Goal: Task Accomplishment & Management: Use online tool/utility

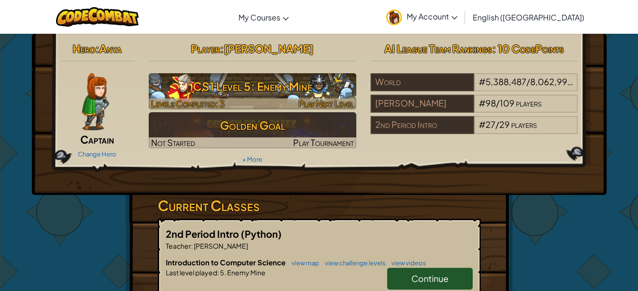
click at [244, 93] on h3 "CS1 Level 5: Enemy Mine" at bounding box center [253, 86] width 208 height 21
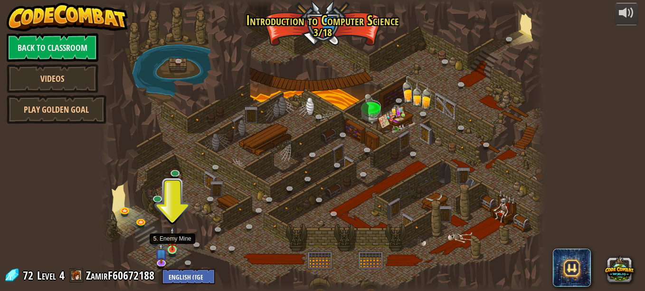
click at [171, 246] on img at bounding box center [172, 239] width 10 height 24
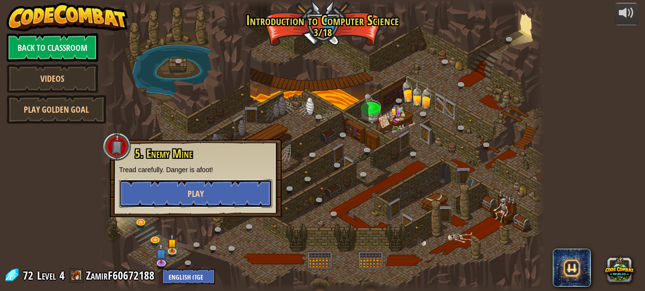
click at [224, 195] on button "Play" at bounding box center [195, 193] width 153 height 29
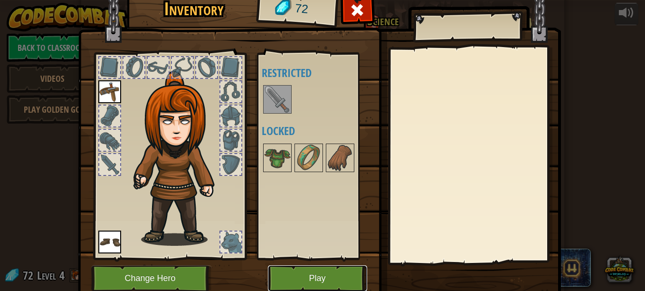
click at [289, 279] on button "Play" at bounding box center [317, 278] width 99 height 26
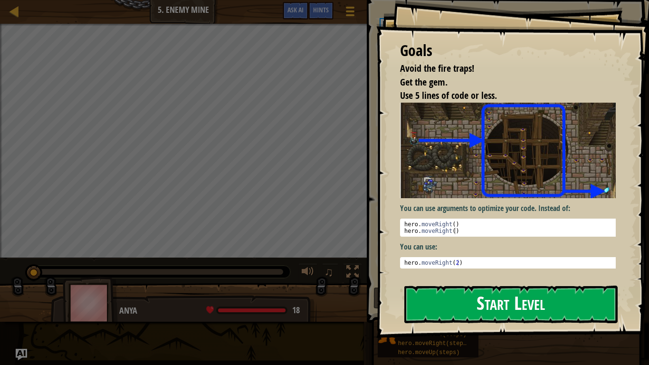
click at [459, 290] on button "Start Level" at bounding box center [510, 305] width 213 height 38
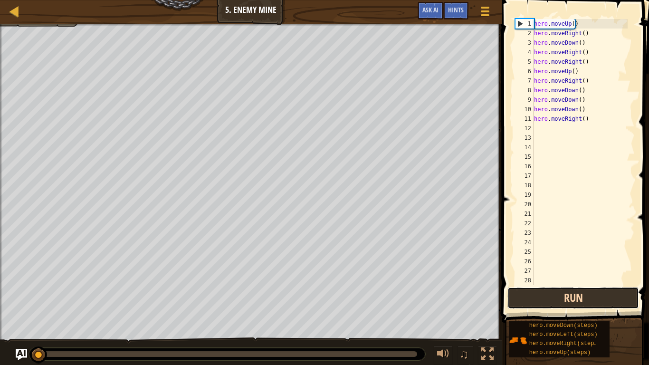
click at [593, 290] on button "Run" at bounding box center [574, 298] width 132 height 22
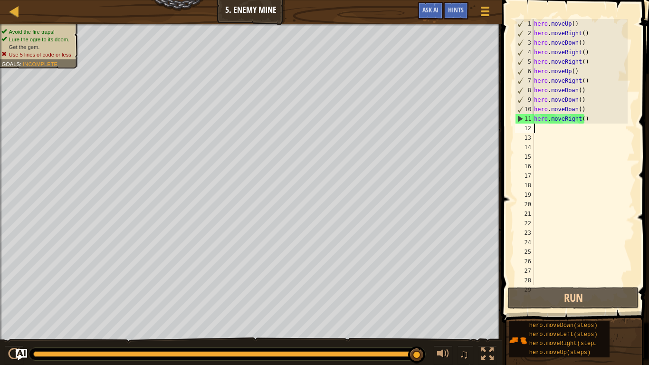
click at [544, 131] on div "hero . moveUp ( ) hero . moveRight ( ) hero . moveDown ( ) hero . moveRight ( )…" at bounding box center [580, 161] width 96 height 285
type textarea "m"
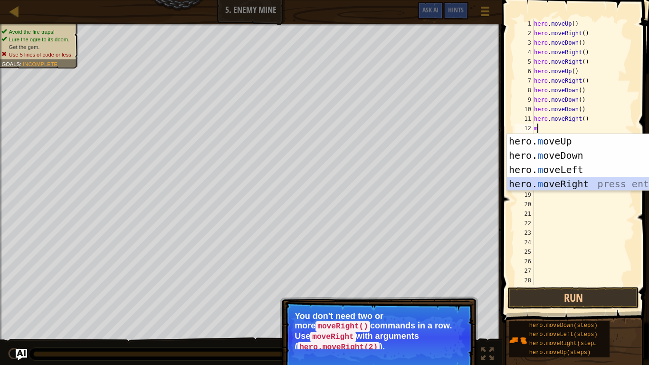
click at [568, 177] on div "hero. m oveUp press enter hero. m oveDown press enter hero. m oveLeft press ent…" at bounding box center [597, 177] width 180 height 86
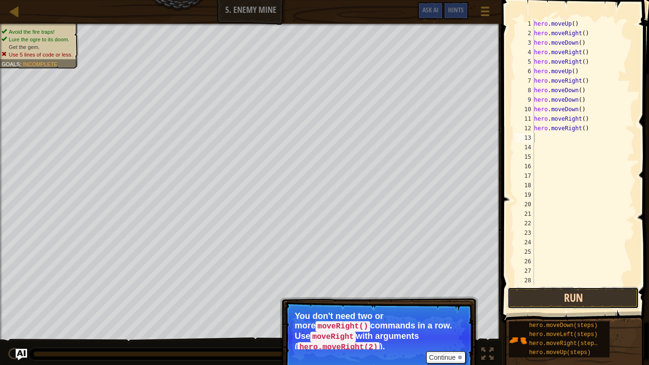
click at [560, 290] on button "Run" at bounding box center [574, 298] width 132 height 22
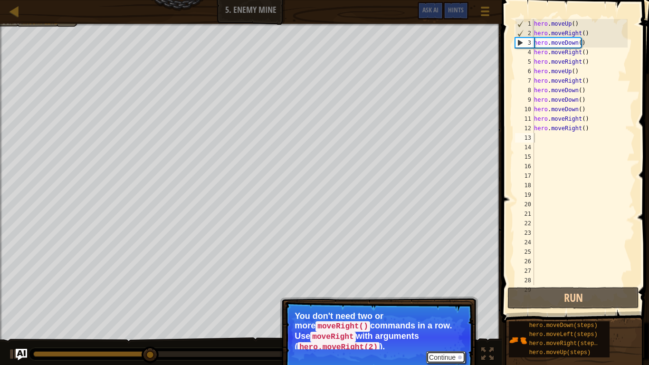
click at [440, 290] on button "Continue" at bounding box center [445, 357] width 39 height 12
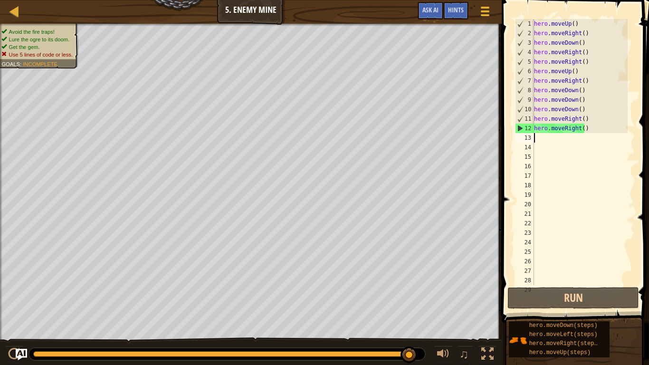
type textarea "m"
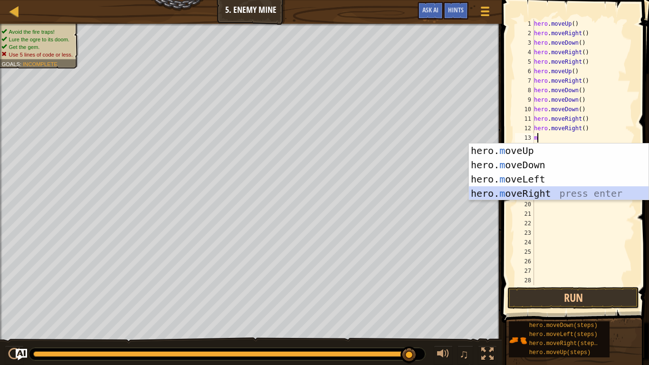
click at [521, 197] on div "hero. m oveUp press enter hero. m oveDown press enter hero. m oveLeft press ent…" at bounding box center [559, 187] width 180 height 86
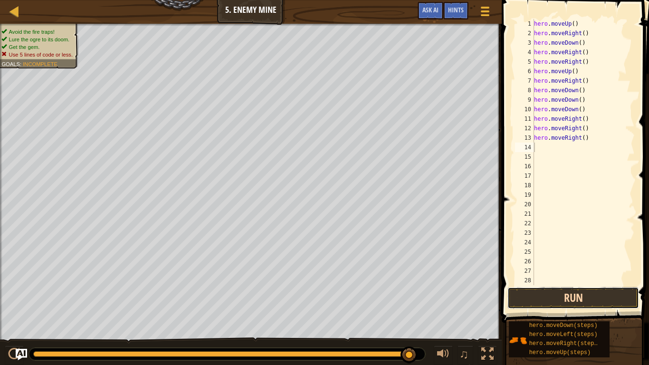
click at [525, 290] on button "Run" at bounding box center [574, 298] width 132 height 22
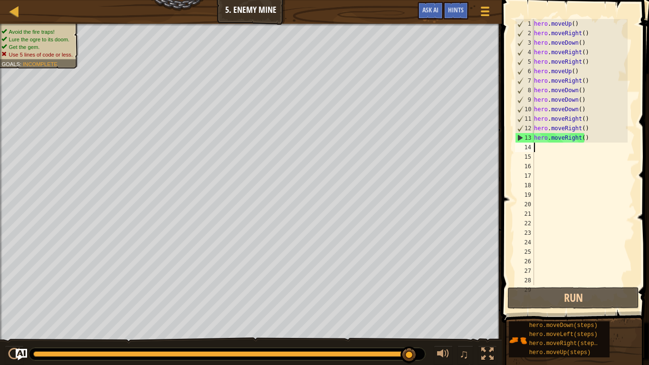
type textarea "m"
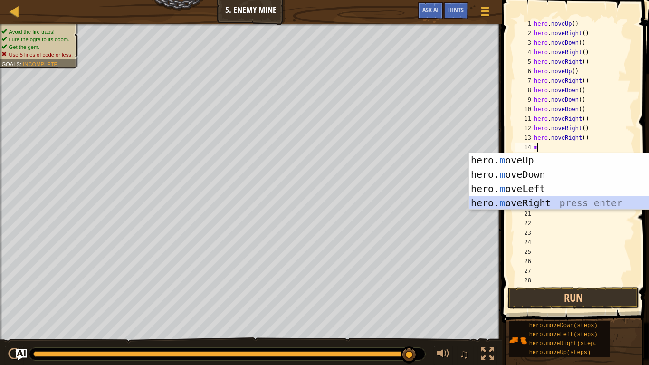
click at [515, 201] on div "hero. m oveUp press enter hero. m oveDown press enter hero. m oveLeft press ent…" at bounding box center [559, 196] width 180 height 86
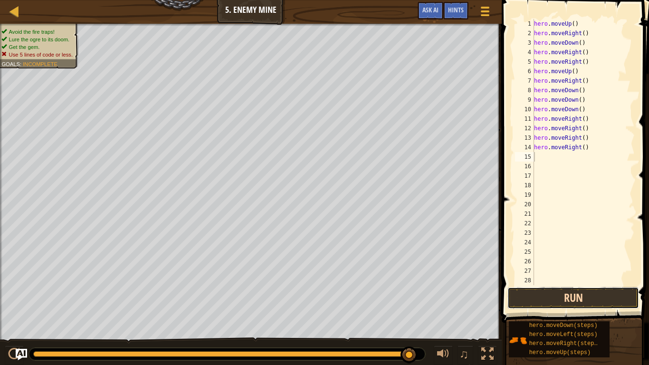
click at [540, 290] on button "Run" at bounding box center [574, 298] width 132 height 22
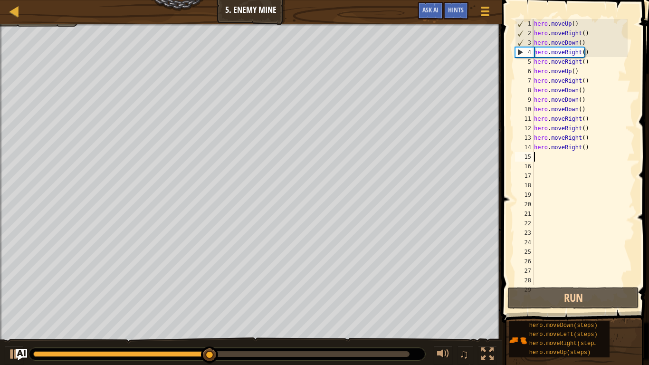
click at [585, 154] on div "hero . moveUp ( ) hero . moveRight ( ) hero . moveDown ( ) hero . moveRight ( )…" at bounding box center [580, 161] width 96 height 285
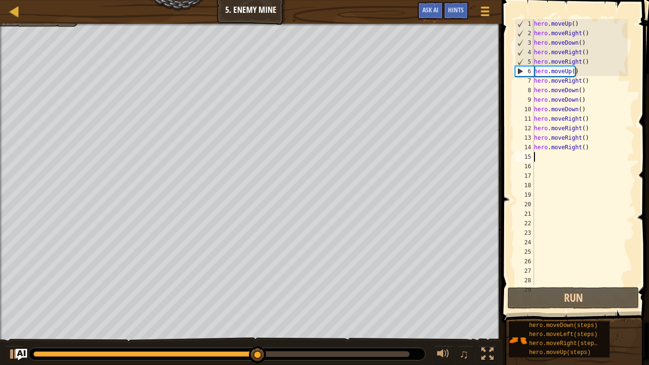
click at [587, 150] on div "hero . moveUp ( ) hero . moveRight ( ) hero . moveDown ( ) hero . moveRight ( )…" at bounding box center [580, 161] width 96 height 285
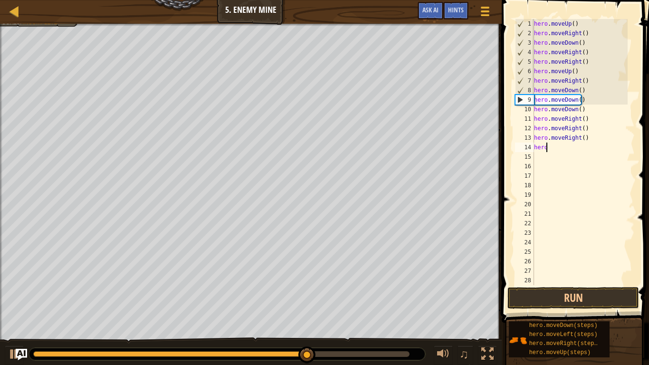
type textarea "h"
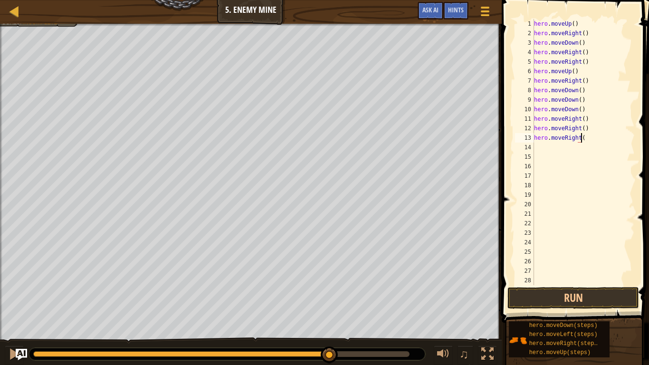
type textarea "hero.move"
click at [587, 150] on div "hero . moveUp ( ) hero . moveRight ( ) hero . moveDown ( ) hero . moveRight ( )…" at bounding box center [580, 161] width 96 height 285
type textarea "h"
click at [587, 150] on div "hero . moveUp ( ) hero . moveRight ( ) hero . moveDown ( ) hero . moveRight ( )…" at bounding box center [580, 161] width 96 height 285
click at [558, 290] on button "Run" at bounding box center [574, 298] width 132 height 22
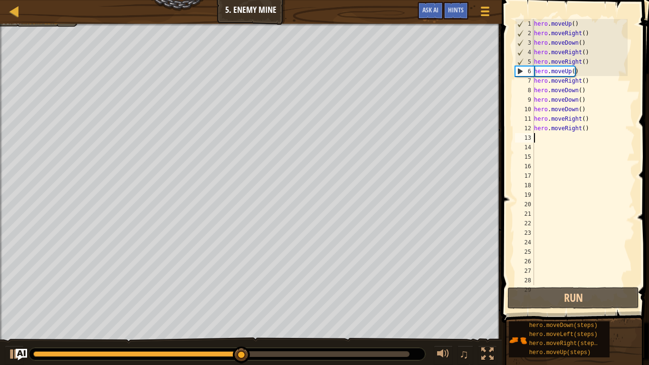
click at [543, 139] on div "hero . moveUp ( ) hero . moveRight ( ) hero . moveDown ( ) hero . moveRight ( )…" at bounding box center [580, 161] width 96 height 285
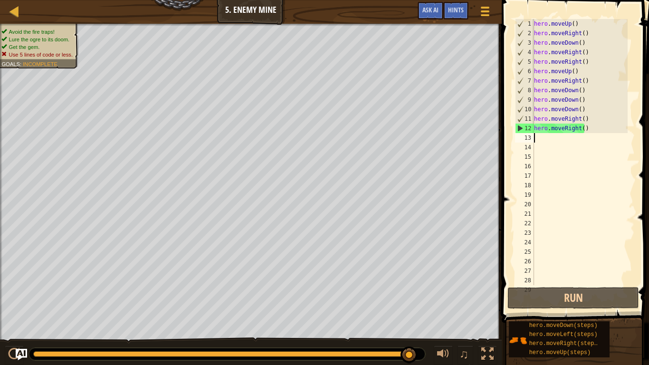
type textarea "m"
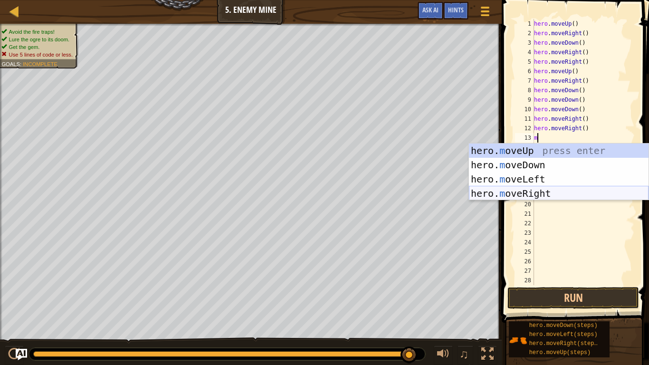
click at [524, 194] on div "hero. m oveUp press enter hero. m oveDown press enter hero. m oveLeft press ent…" at bounding box center [559, 187] width 180 height 86
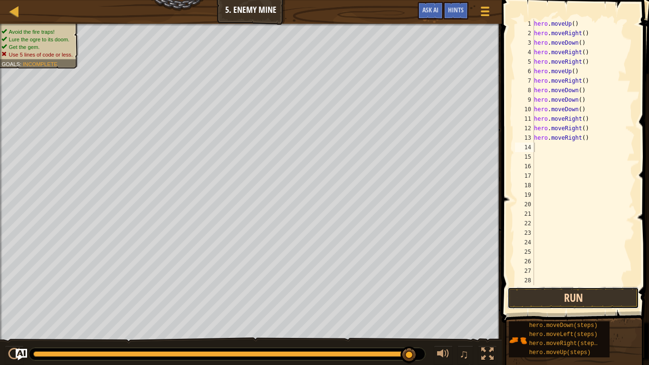
click at [537, 290] on button "Run" at bounding box center [574, 298] width 132 height 22
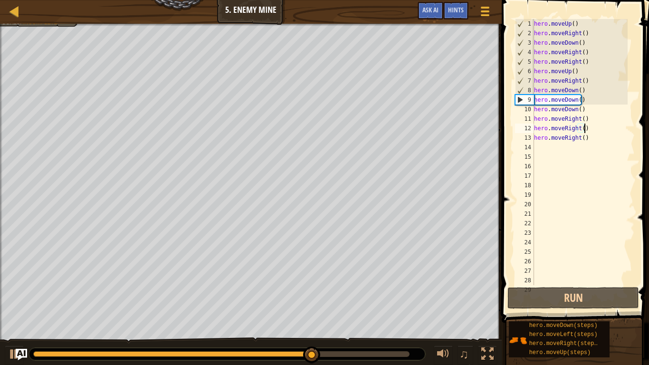
click at [590, 133] on div "hero . moveUp ( ) hero . moveRight ( ) hero . moveDown ( ) hero . moveRight ( )…" at bounding box center [580, 161] width 96 height 285
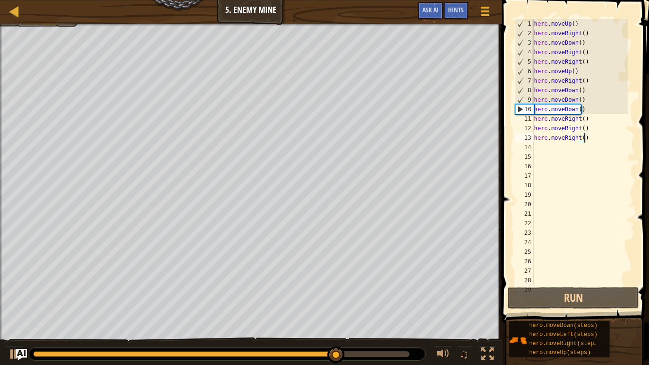
click at [588, 134] on div "hero . moveUp ( ) hero . moveRight ( ) hero . moveDown ( ) hero . moveRight ( )…" at bounding box center [580, 161] width 96 height 285
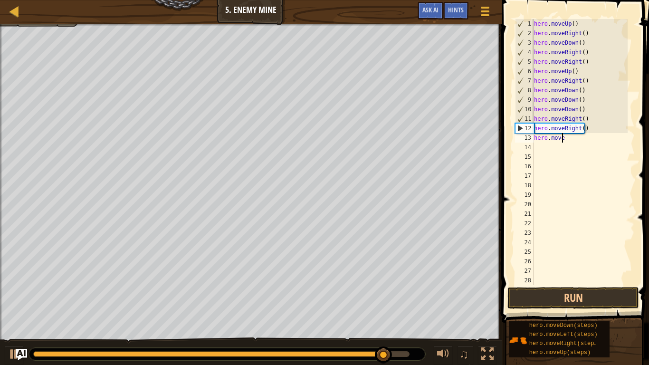
type textarea "h"
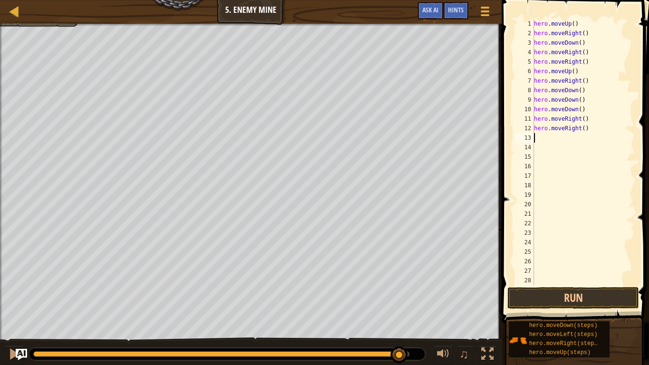
type textarea "z"
type textarea "."
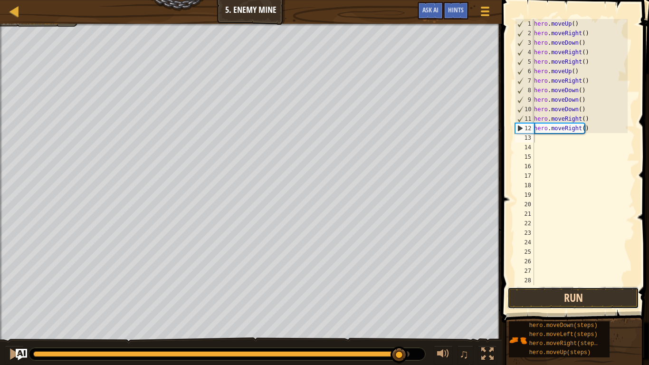
click at [559, 290] on button "Run" at bounding box center [574, 298] width 132 height 22
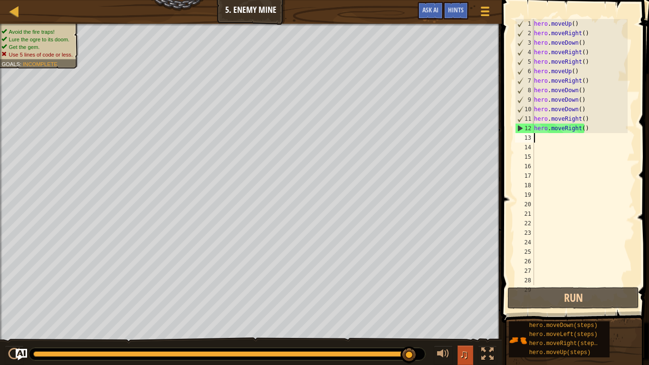
type textarea "m"
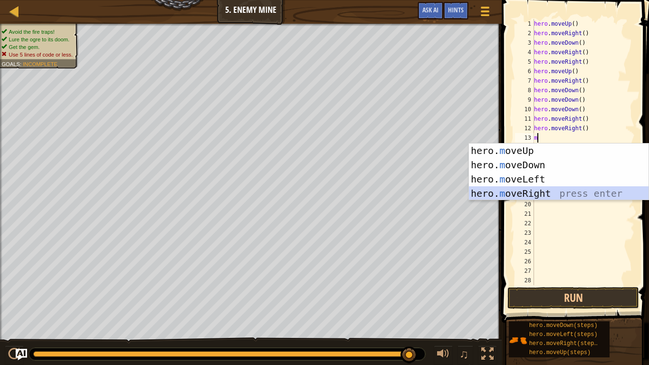
click at [506, 191] on div "hero. m oveUp press enter hero. m oveDown press enter hero. m oveLeft press ent…" at bounding box center [559, 187] width 180 height 86
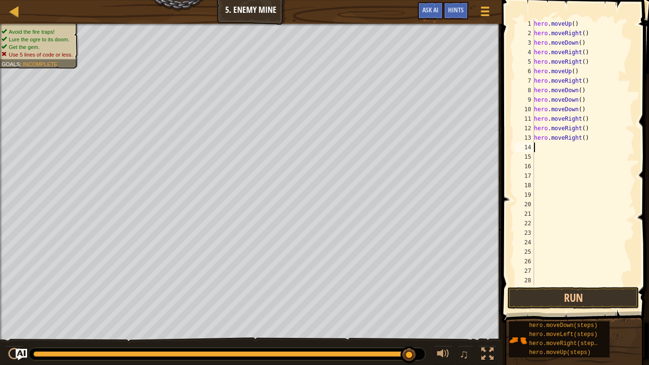
type textarea "m"
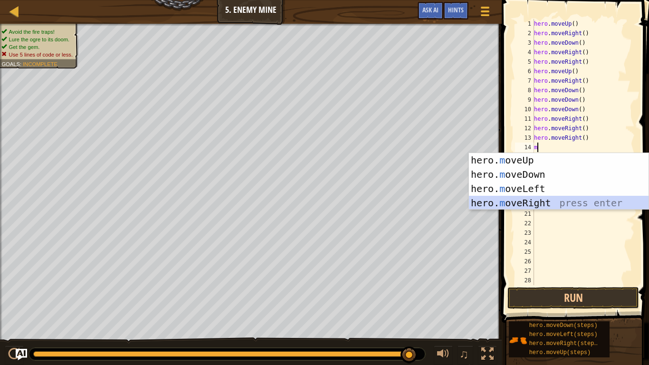
click at [510, 201] on div "hero. m oveUp press enter hero. m oveDown press enter hero. m oveLeft press ent…" at bounding box center [559, 196] width 180 height 86
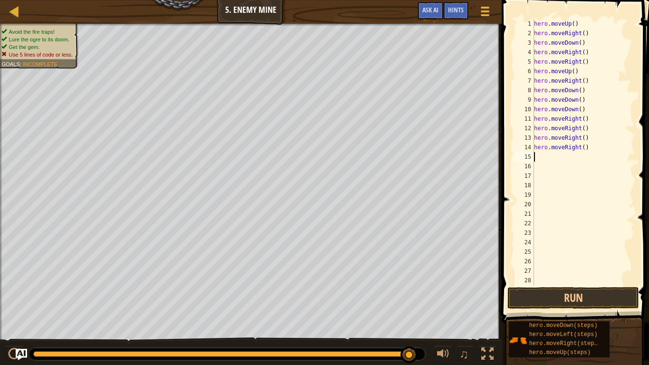
type textarea "m"
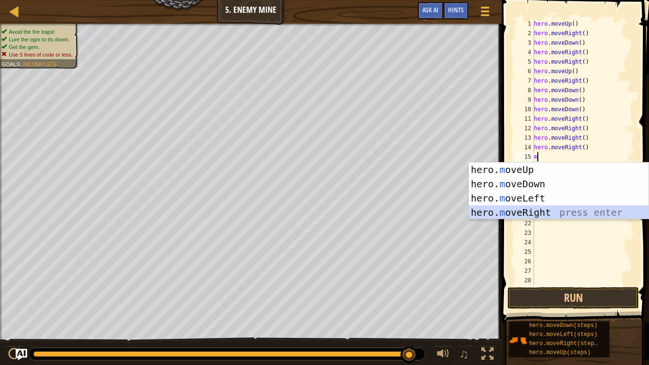
click at [510, 210] on div "hero. m oveUp press enter hero. m oveDown press enter hero. m oveLeft press ent…" at bounding box center [559, 206] width 180 height 86
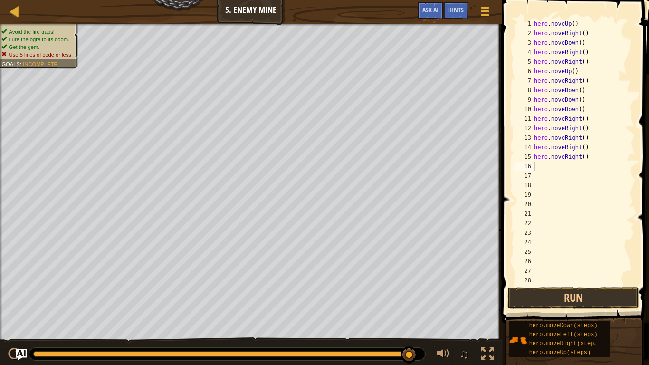
click at [510, 210] on span at bounding box center [576, 147] width 155 height 351
type textarea "m"
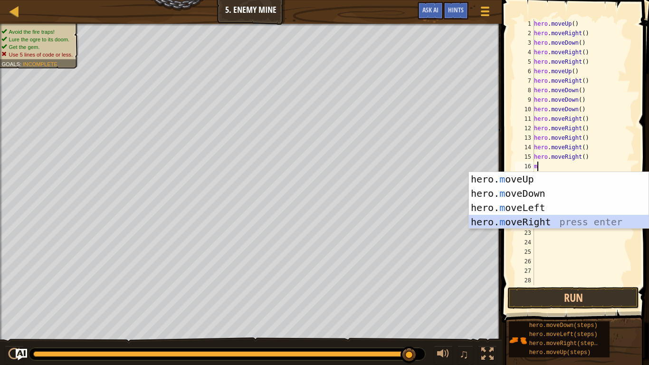
click at [508, 225] on div "hero. m oveUp press enter hero. m oveDown press enter hero. m oveLeft press ent…" at bounding box center [559, 215] width 180 height 86
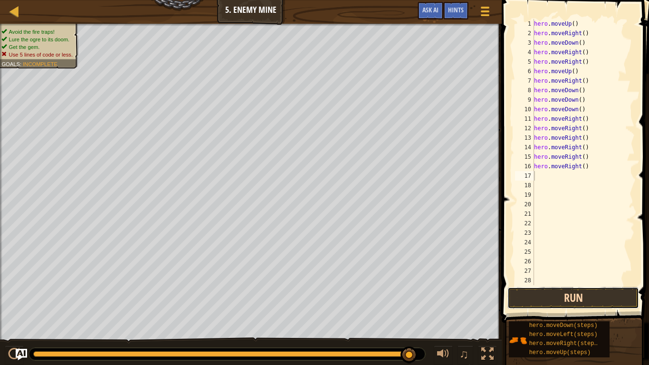
click at [543, 290] on button "Run" at bounding box center [574, 298] width 132 height 22
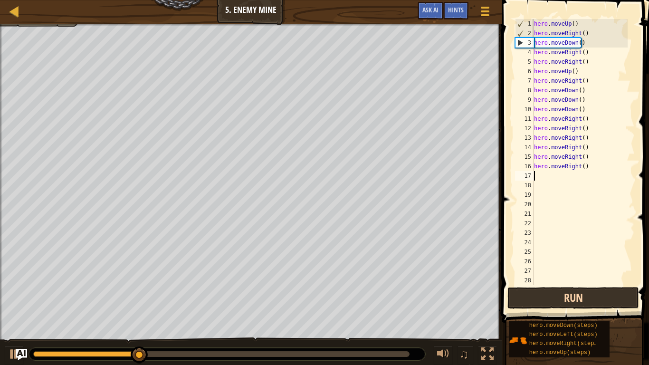
type textarea "m"
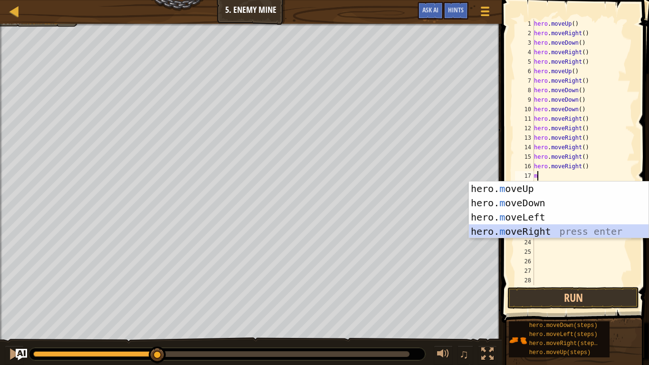
click at [499, 228] on div "hero. m oveUp press enter hero. m oveDown press enter hero. m oveLeft press ent…" at bounding box center [559, 225] width 180 height 86
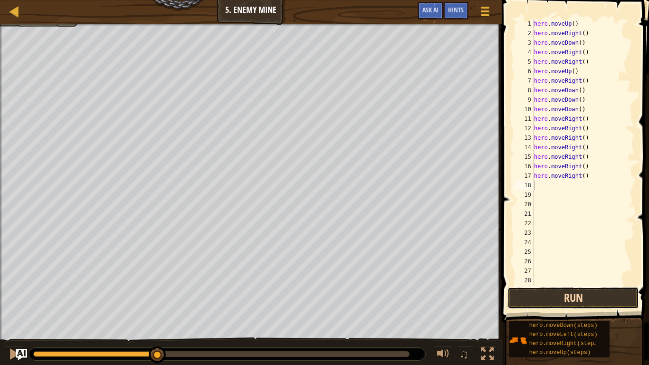
click at [528, 289] on button "Run" at bounding box center [574, 298] width 132 height 22
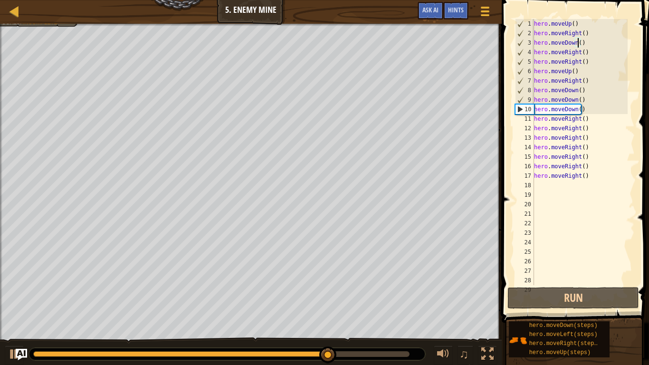
click at [579, 43] on div "hero . moveUp ( ) hero . moveRight ( ) hero . moveDown ( ) hero . moveRight ( )…" at bounding box center [580, 161] width 96 height 285
click at [582, 29] on div "hero . moveUp ( ) hero . moveRight ( ) hero . moveDown ( ) hero . moveRight ( )…" at bounding box center [580, 161] width 96 height 285
type textarea "hero.moveRight()"
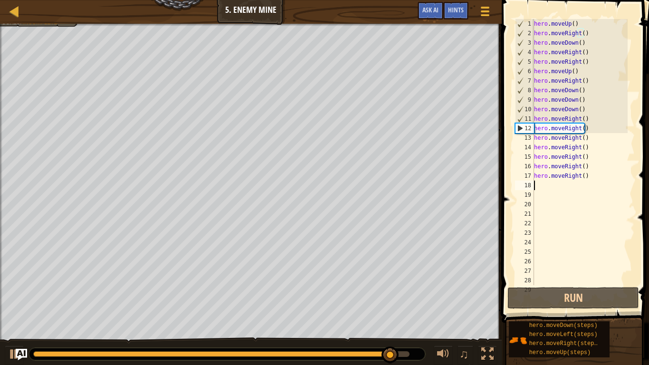
click at [537, 188] on div "hero . moveUp ( ) hero . moveRight ( ) hero . moveDown ( ) hero . moveRight ( )…" at bounding box center [580, 161] width 96 height 285
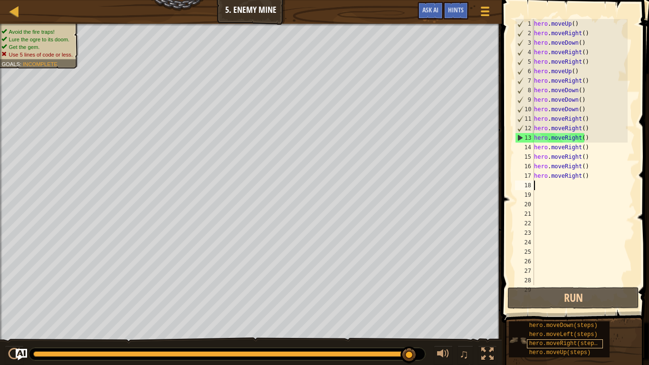
click at [577, 290] on span "hero.moveRight(steps)" at bounding box center [565, 343] width 72 height 7
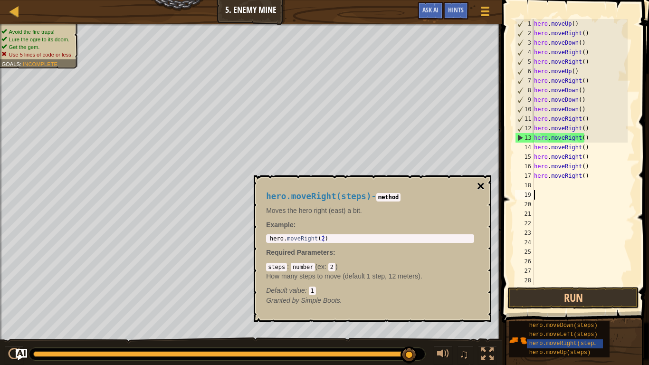
click at [482, 192] on button "×" at bounding box center [481, 186] width 8 height 13
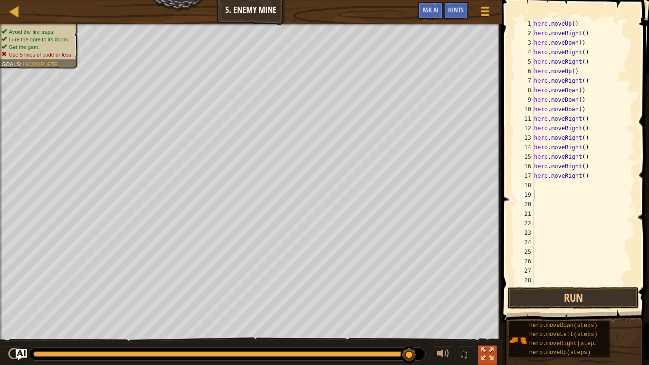
click at [490, 290] on div at bounding box center [487, 354] width 12 height 12
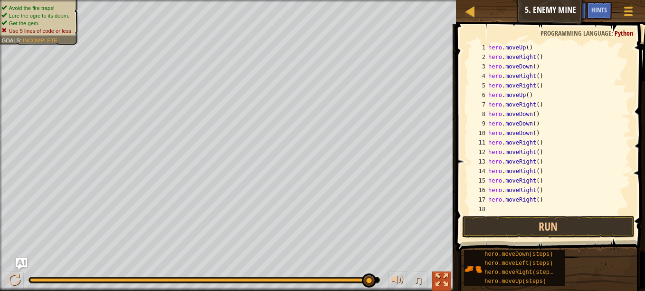
click at [450, 278] on button at bounding box center [441, 280] width 19 height 19
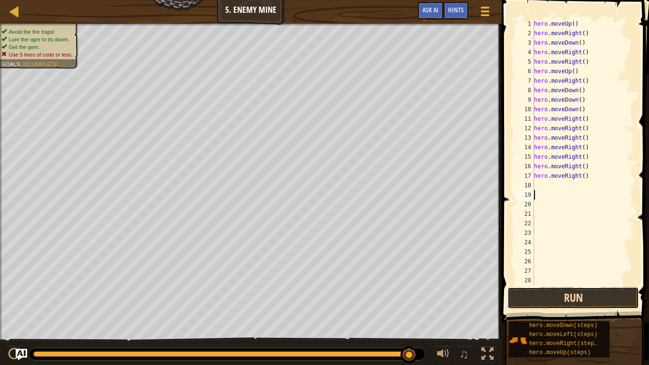
click at [599, 290] on button "Run" at bounding box center [574, 298] width 132 height 22
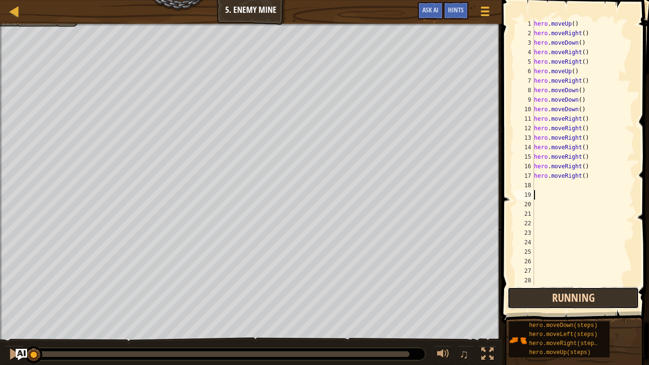
click at [596, 290] on button "Running" at bounding box center [574, 298] width 132 height 22
click at [594, 290] on button "Running" at bounding box center [574, 298] width 132 height 22
click at [593, 290] on button "Running" at bounding box center [574, 298] width 132 height 22
click at [591, 290] on button "Running" at bounding box center [574, 298] width 132 height 22
click at [612, 290] on button "Running" at bounding box center [574, 298] width 132 height 22
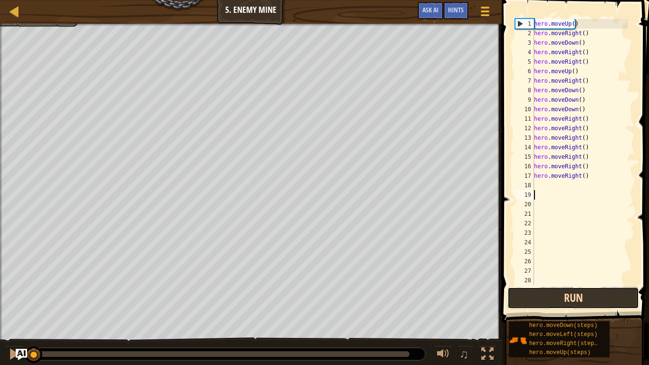
click at [614, 290] on button "Run" at bounding box center [574, 298] width 132 height 22
click at [605, 290] on button "Running" at bounding box center [574, 298] width 132 height 22
click at [603, 290] on button "Running" at bounding box center [574, 298] width 132 height 22
click at [599, 290] on button "Running" at bounding box center [574, 298] width 132 height 22
click at [581, 290] on button "Run" at bounding box center [574, 298] width 132 height 22
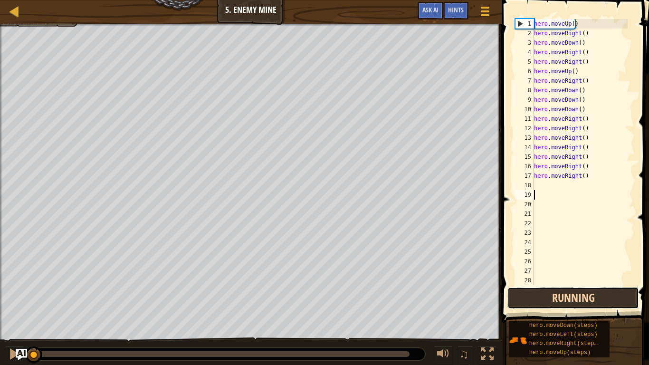
click at [580, 290] on button "Running" at bounding box center [574, 298] width 132 height 22
click at [585, 290] on button "Running" at bounding box center [574, 298] width 132 height 22
click at [584, 290] on button "Running" at bounding box center [574, 298] width 132 height 22
click at [585, 290] on button "Running" at bounding box center [574, 298] width 132 height 22
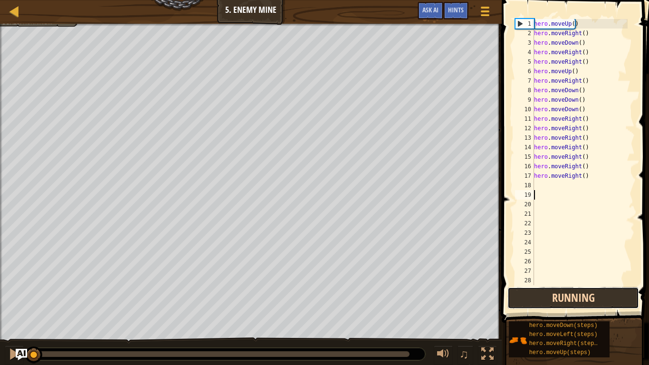
click at [581, 290] on button "Running" at bounding box center [574, 298] width 132 height 22
click at [582, 290] on button "Running" at bounding box center [574, 298] width 132 height 22
click at [583, 290] on button "Running" at bounding box center [574, 298] width 132 height 22
click at [582, 290] on button "Running" at bounding box center [574, 298] width 132 height 22
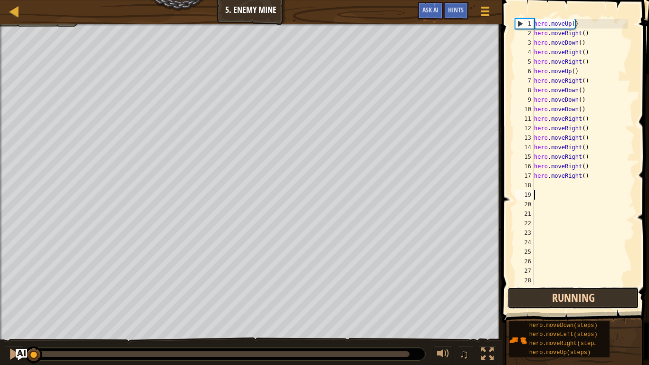
click at [582, 290] on button "Running" at bounding box center [574, 298] width 132 height 22
click at [580, 290] on button "Running" at bounding box center [574, 298] width 132 height 22
click at [579, 290] on button "Running" at bounding box center [574, 298] width 132 height 22
click at [576, 290] on button "Running" at bounding box center [574, 298] width 132 height 22
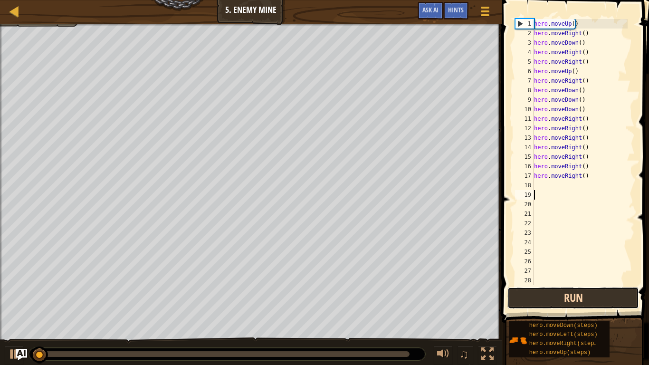
click at [579, 290] on button "Run" at bounding box center [574, 298] width 132 height 22
click at [580, 290] on button "Run" at bounding box center [574, 298] width 132 height 22
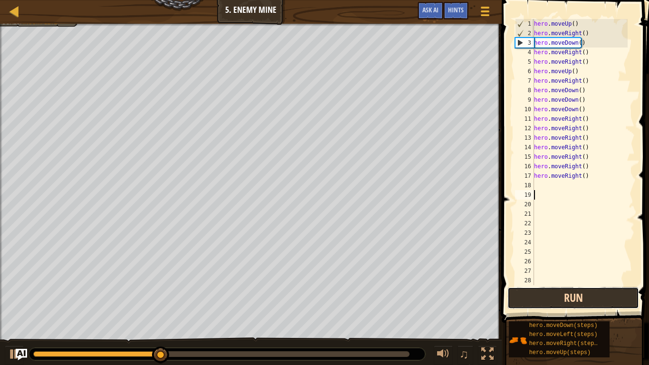
click at [591, 287] on button "Run" at bounding box center [574, 298] width 132 height 22
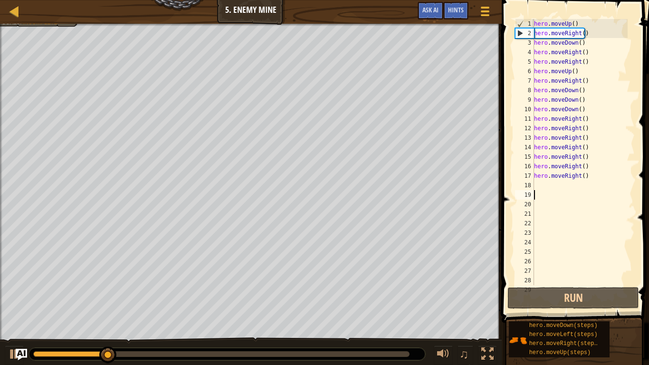
click at [543, 191] on div "hero . moveUp ( ) hero . moveRight ( ) hero . moveDown ( ) hero . moveRight ( )…" at bounding box center [580, 161] width 96 height 285
click at [548, 189] on div "hero . moveUp ( ) hero . moveRight ( ) hero . moveDown ( ) hero . moveRight ( )…" at bounding box center [580, 161] width 96 height 285
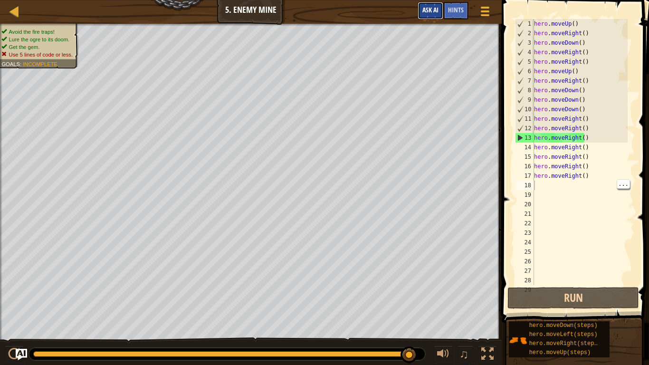
click at [431, 9] on span "Ask AI" at bounding box center [430, 9] width 16 height 9
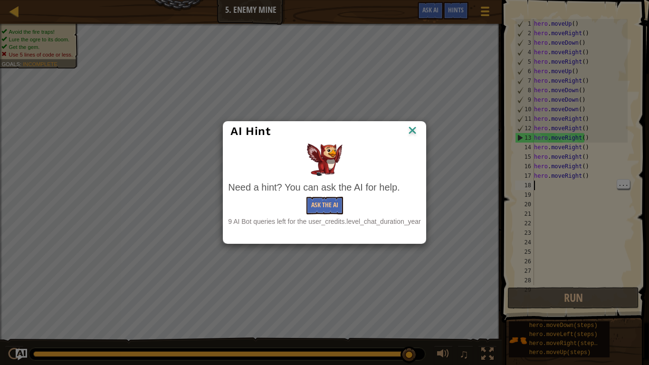
click at [415, 131] on img at bounding box center [412, 131] width 12 height 14
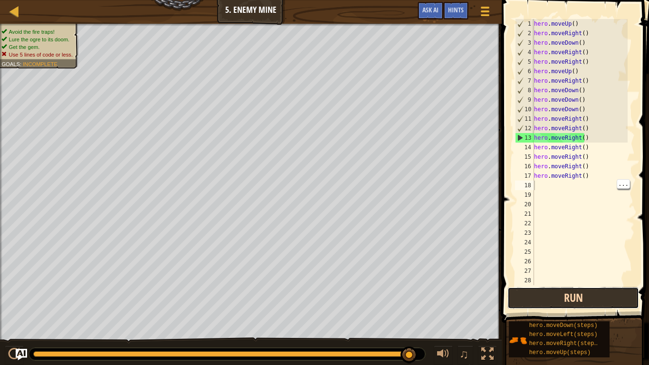
click at [588, 290] on button "Run" at bounding box center [574, 298] width 132 height 22
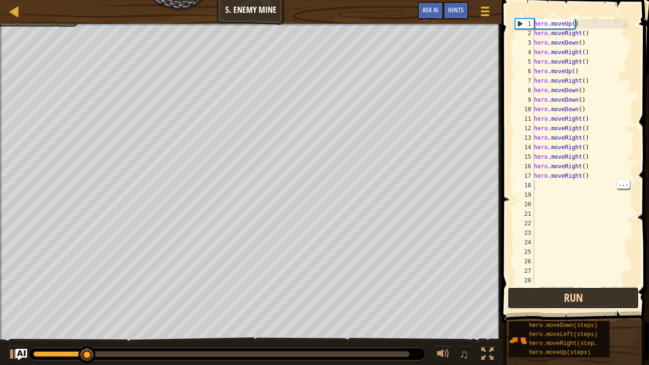
click at [588, 290] on button "Run" at bounding box center [574, 298] width 132 height 22
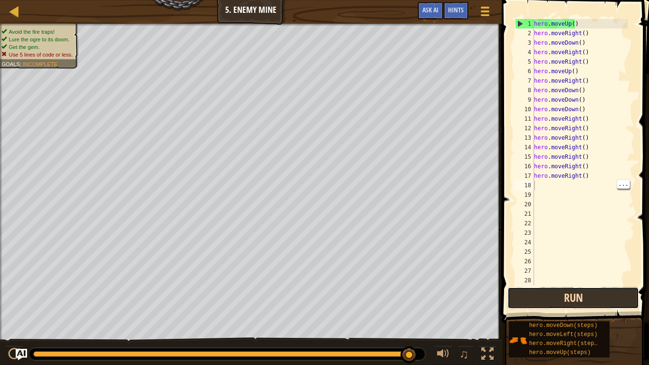
click at [588, 290] on button "Run" at bounding box center [574, 298] width 132 height 22
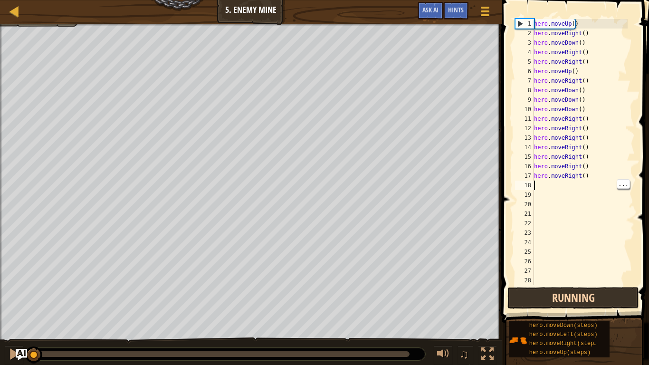
click at [588, 290] on button "Running" at bounding box center [574, 298] width 132 height 22
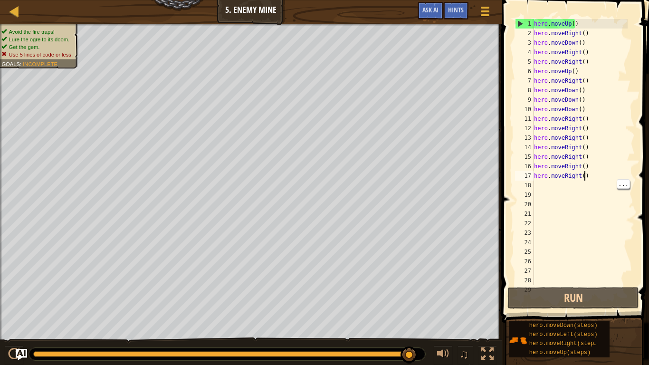
click at [585, 179] on div "hero . moveUp ( ) hero . moveRight ( ) hero . moveDown ( ) hero . moveRight ( )…" at bounding box center [580, 161] width 96 height 285
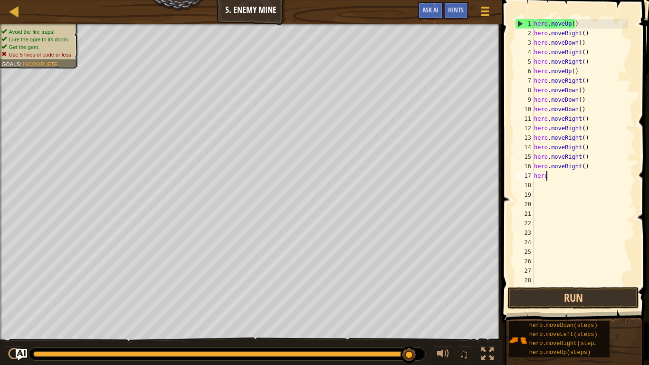
type textarea "h"
drag, startPoint x: 601, startPoint y: 177, endPoint x: 597, endPoint y: 169, distance: 8.7
click at [597, 169] on div "hero . moveUp ( ) hero . moveRight ( ) hero . moveDown ( ) hero . moveRight ( )…" at bounding box center [580, 161] width 96 height 285
type textarea "h"
click at [588, 155] on div "hero . moveUp ( ) hero . moveRight ( ) hero . moveDown ( ) hero . moveRight ( )…" at bounding box center [580, 161] width 96 height 285
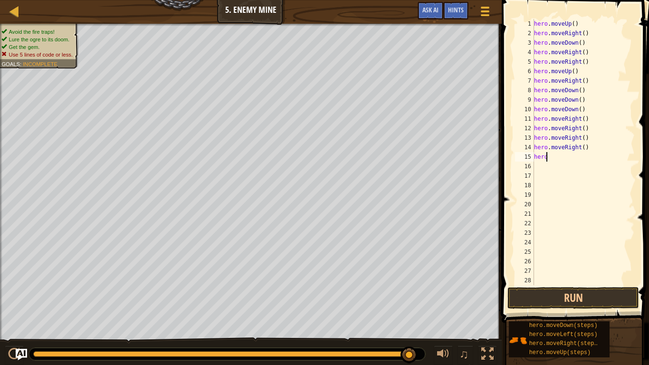
type textarea "h"
click at [585, 140] on div "hero . moveUp ( ) hero . moveRight ( ) hero . moveDown ( ) hero . moveRight ( )…" at bounding box center [580, 161] width 96 height 285
type textarea "h"
click at [585, 150] on div "hero . moveUp ( ) hero . moveRight ( ) hero . moveDown ( ) hero . moveRight ( )…" at bounding box center [580, 161] width 96 height 285
type textarea "h"
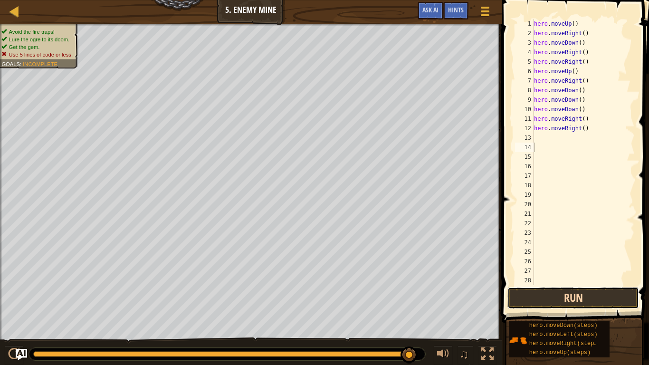
click at [573, 290] on button "Run" at bounding box center [574, 298] width 132 height 22
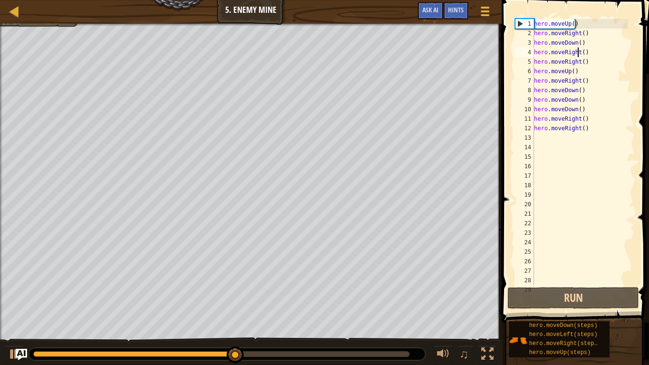
click at [579, 52] on div "hero . moveUp ( ) hero . moveRight ( ) hero . moveDown ( ) hero . moveRight ( )…" at bounding box center [580, 161] width 96 height 285
click at [582, 55] on div "hero . moveUp ( ) hero . moveRight ( ) hero . moveDown ( ) hero . moveRight ( )…" at bounding box center [580, 161] width 96 height 285
click at [588, 130] on div "hero . moveUp ( ) hero . moveRight ( ) hero . moveDown ( ) hero . moveRight ( )…" at bounding box center [580, 161] width 96 height 285
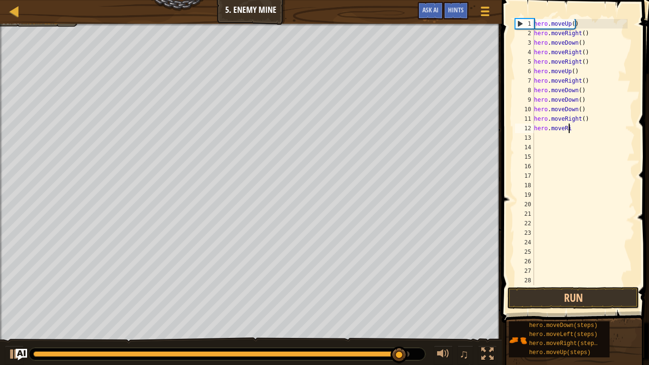
type textarea "h"
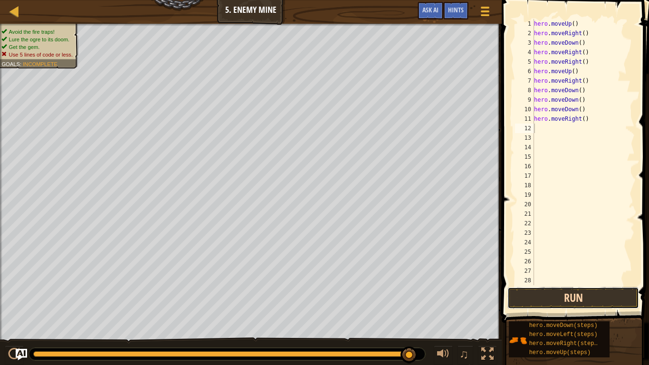
click at [565, 288] on button "Run" at bounding box center [574, 298] width 132 height 22
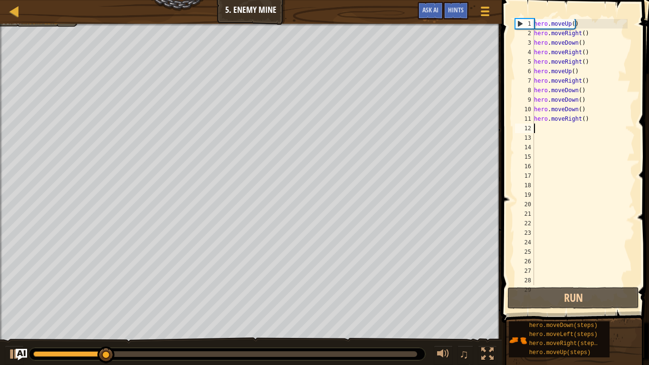
type textarea "m"
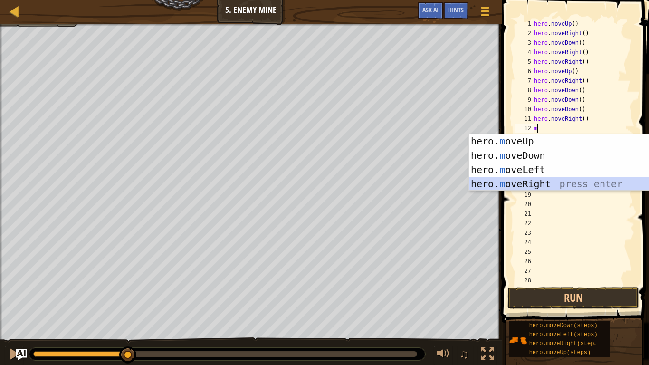
click at [537, 187] on div "hero. m oveUp press enter hero. m oveDown press enter hero. m oveLeft press ent…" at bounding box center [559, 177] width 180 height 86
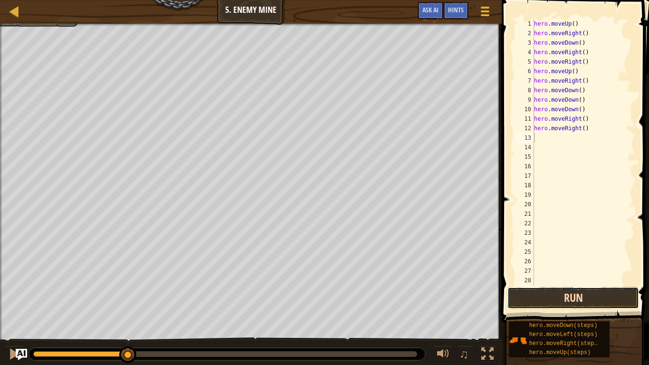
click at [540, 290] on button "Run" at bounding box center [574, 298] width 132 height 22
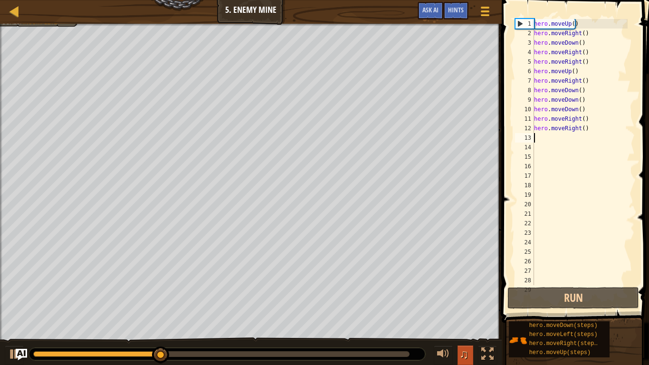
click at [462, 290] on span "♫" at bounding box center [465, 354] width 10 height 14
click at [468, 290] on span "♫" at bounding box center [465, 354] width 10 height 14
click at [462, 290] on span "♫" at bounding box center [465, 354] width 10 height 14
click at [485, 290] on div at bounding box center [487, 354] width 12 height 12
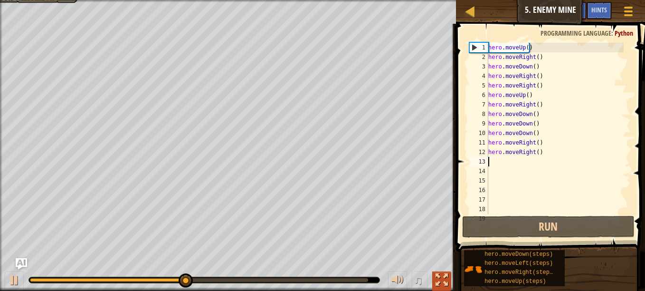
click at [443, 282] on div at bounding box center [442, 280] width 12 height 12
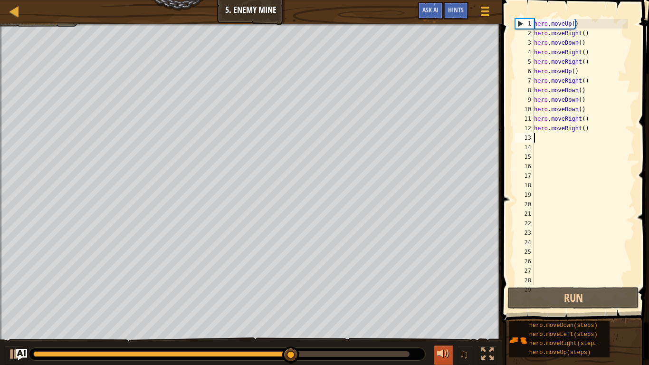
click at [448, 290] on div at bounding box center [443, 354] width 12 height 12
click at [445, 290] on div at bounding box center [443, 354] width 12 height 12
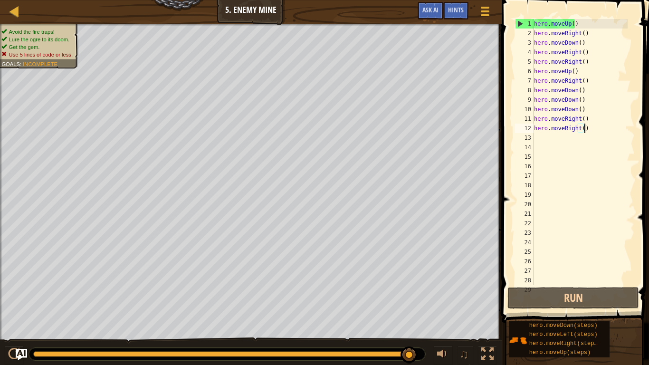
click at [584, 125] on div "hero . moveUp ( ) hero . moveRight ( ) hero . moveDown ( ) hero . moveRight ( )…" at bounding box center [580, 161] width 96 height 285
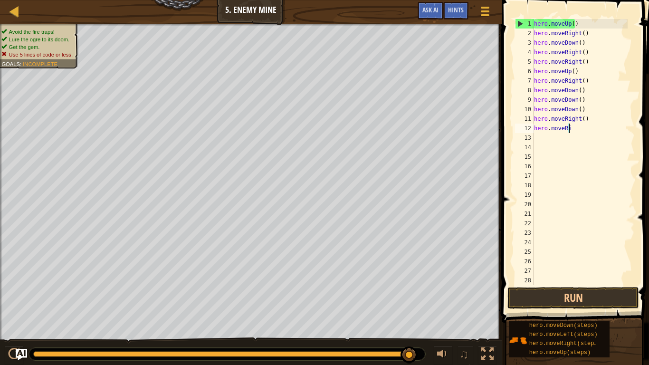
scroll to position [4, 1]
type textarea "h"
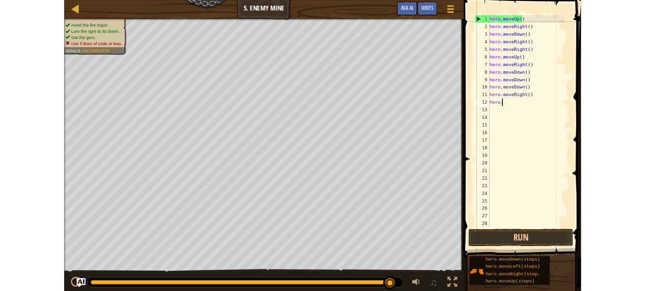
scroll to position [4, 0]
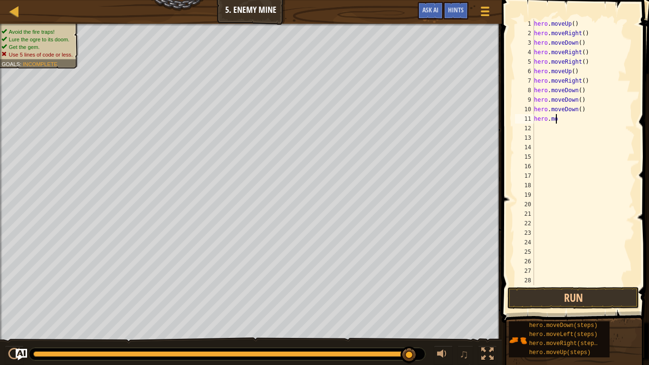
type textarea "h"
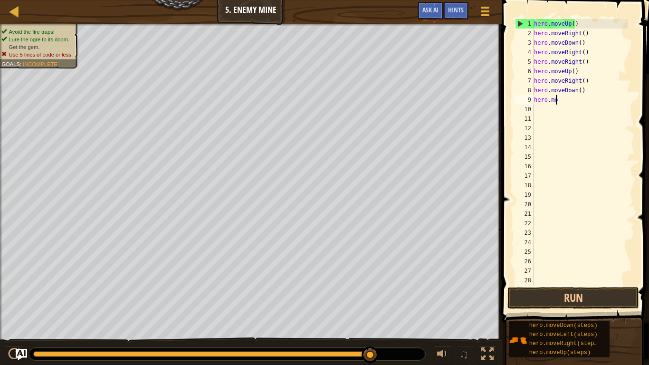
type textarea "h"
click at [571, 84] on div "hero . moveUp ( ) hero . moveRight ( ) hero . moveDown ( ) hero . moveRight ( )…" at bounding box center [580, 161] width 96 height 285
type textarea "hero.moveht()"
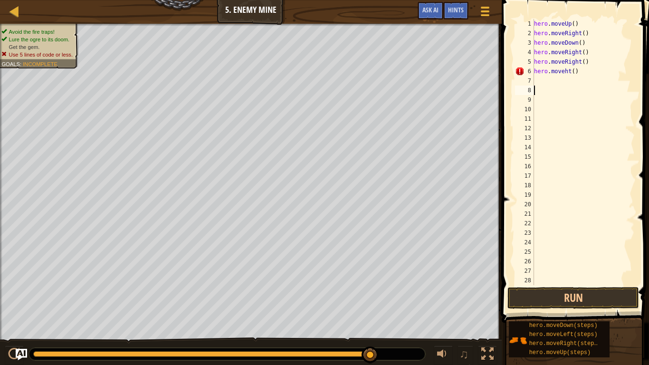
click at [551, 90] on div "hero . moveUp ( ) hero . moveRight ( ) hero . moveDown ( ) hero . moveRight ( )…" at bounding box center [580, 161] width 96 height 285
click at [574, 68] on div "hero . moveUp ( ) hero . moveRight ( ) hero . moveDown ( ) hero . moveRight ( )…" at bounding box center [580, 161] width 96 height 285
type textarea "h"
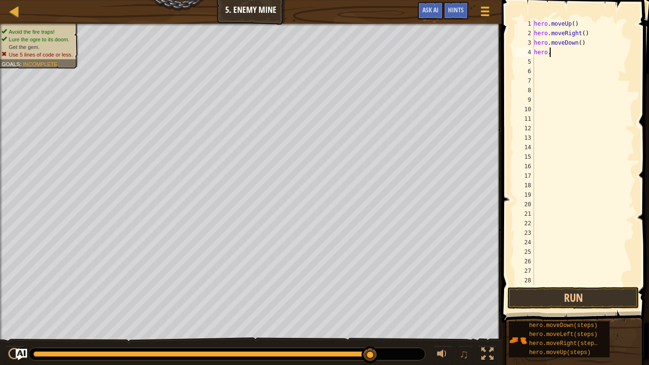
type textarea "h"
click at [571, 290] on button "Run" at bounding box center [574, 298] width 132 height 22
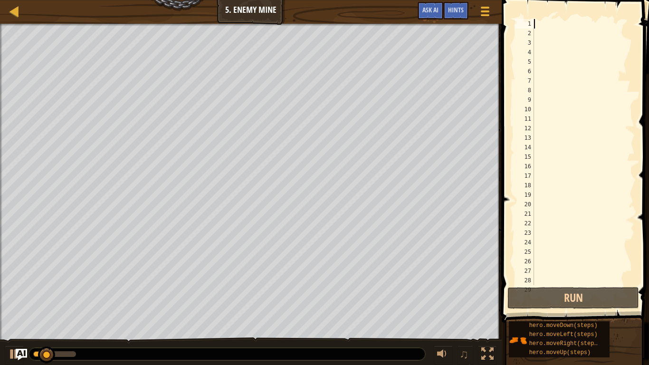
type textarea "m"
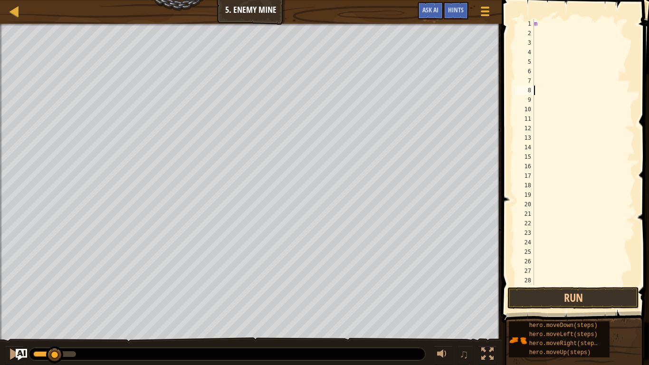
click at [540, 86] on div "m" at bounding box center [580, 161] width 96 height 285
click at [572, 25] on div "m" at bounding box center [580, 161] width 96 height 285
type textarea "m"
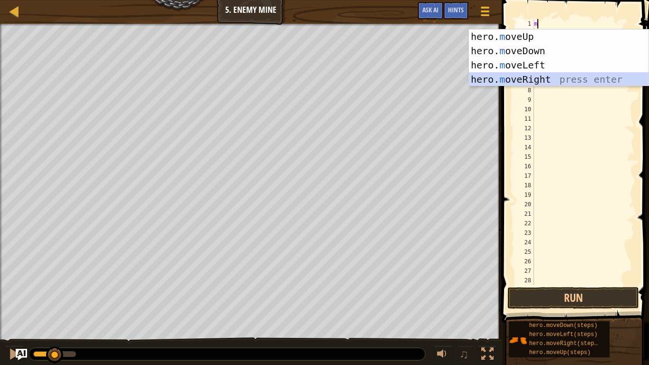
click at [554, 78] on div "hero. m oveUp press enter hero. m oveDown press enter hero. m oveLeft press ent…" at bounding box center [559, 72] width 180 height 86
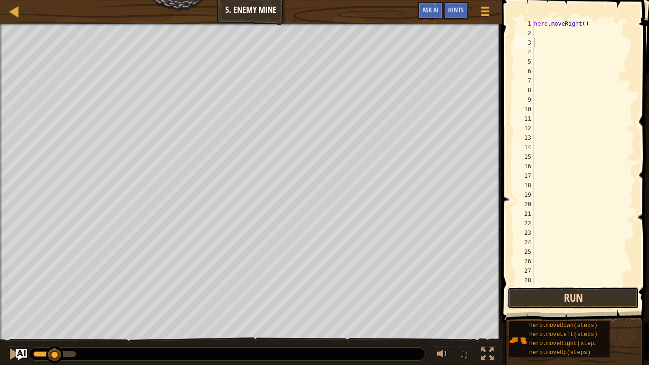
click at [549, 290] on button "Run" at bounding box center [574, 298] width 132 height 22
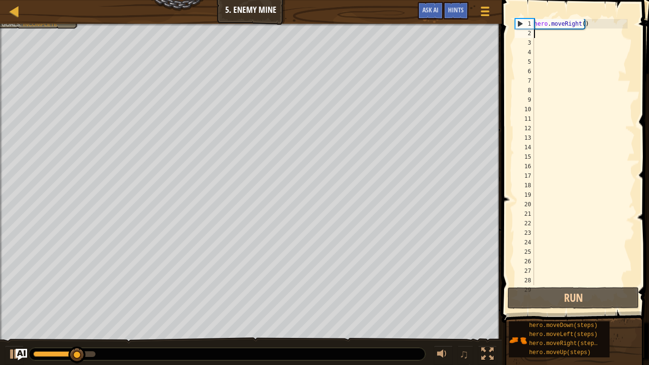
click at [540, 37] on div "hero . moveRight ( )" at bounding box center [580, 161] width 96 height 285
type textarea "m"
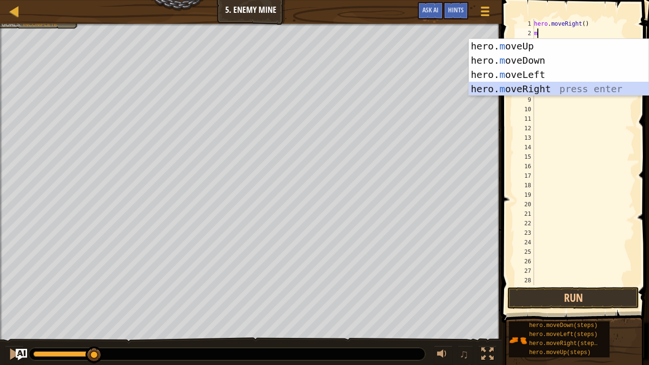
click at [547, 86] on div "hero. m oveUp press enter hero. m oveDown press enter hero. m oveLeft press ent…" at bounding box center [559, 82] width 180 height 86
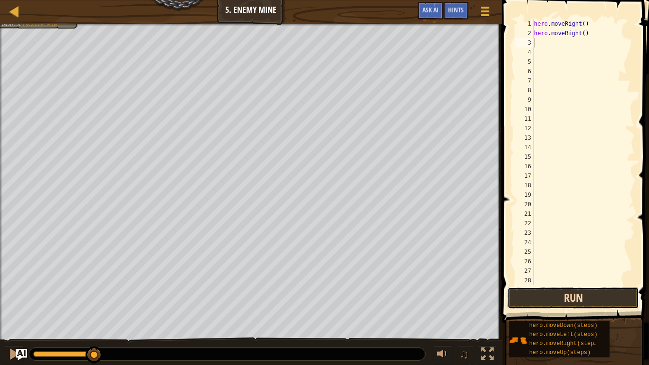
click at [580, 290] on button "Run" at bounding box center [574, 298] width 132 height 22
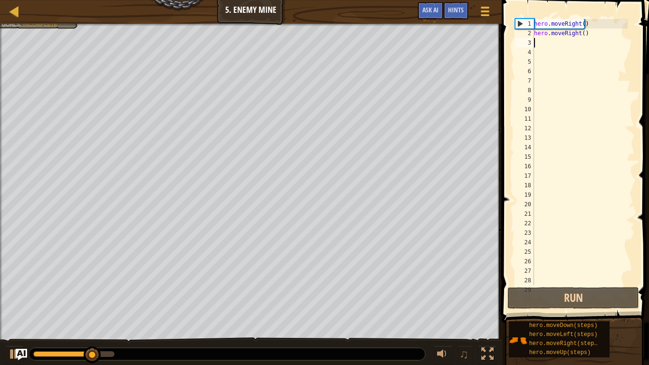
type textarea "m"
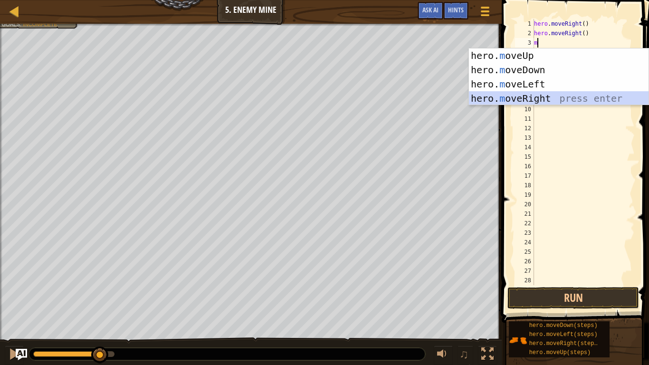
click at [556, 100] on div "hero. m oveUp press enter hero. m oveDown press enter hero. m oveLeft press ent…" at bounding box center [559, 91] width 180 height 86
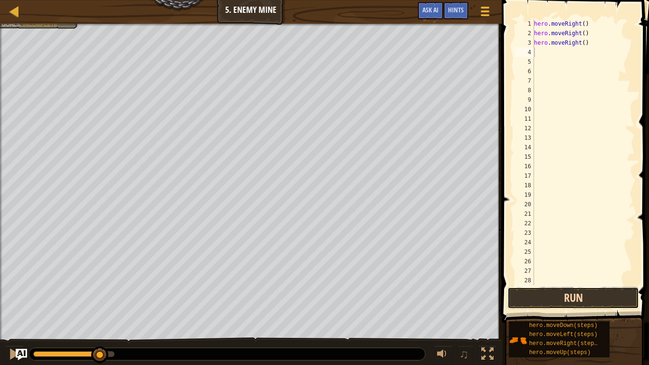
click at [563, 290] on button "Run" at bounding box center [574, 298] width 132 height 22
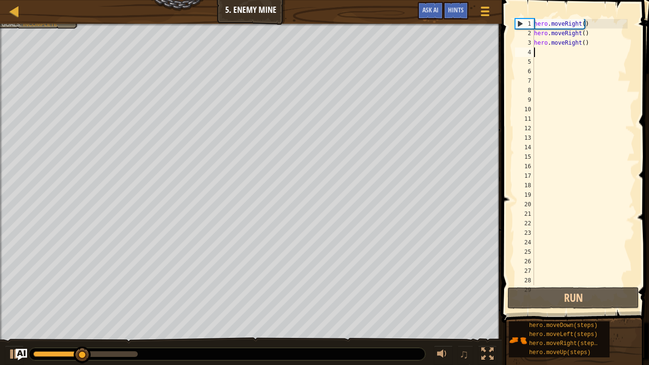
type textarea "m"
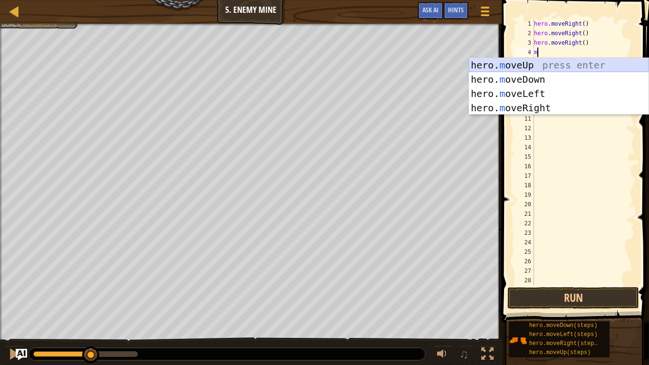
click at [560, 63] on div "hero. m oveUp press enter hero. m oveDown press enter hero. m oveLeft press ent…" at bounding box center [559, 101] width 180 height 86
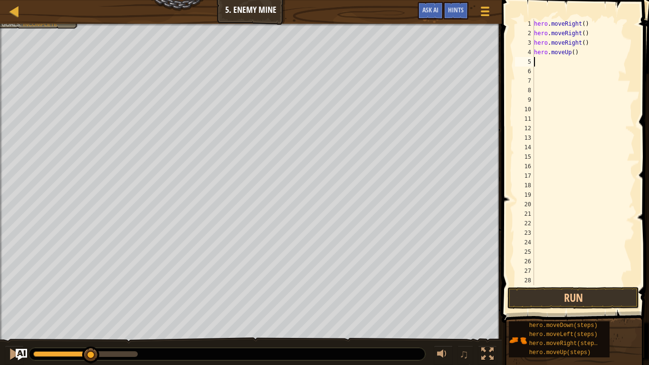
type textarea "m"
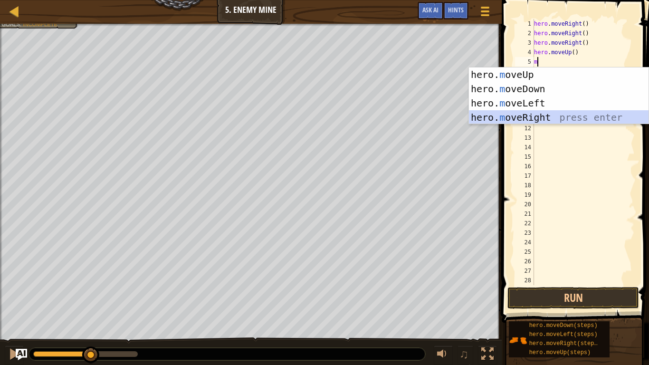
click at [568, 117] on div "hero. m oveUp press enter hero. m oveDown press enter hero. m oveLeft press ent…" at bounding box center [559, 110] width 180 height 86
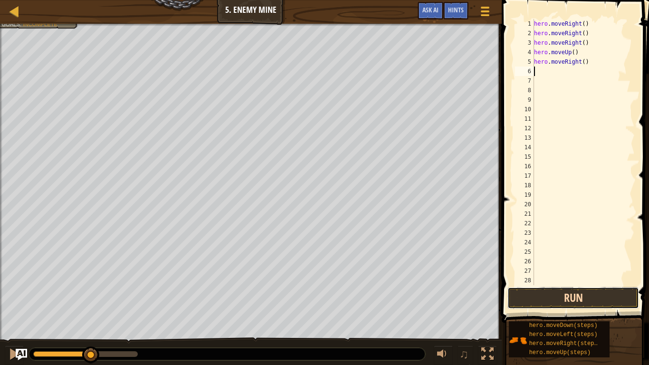
click at [563, 290] on button "Run" at bounding box center [574, 298] width 132 height 22
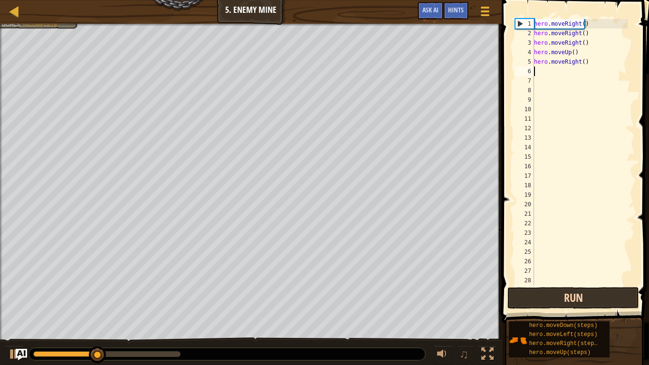
type textarea "m"
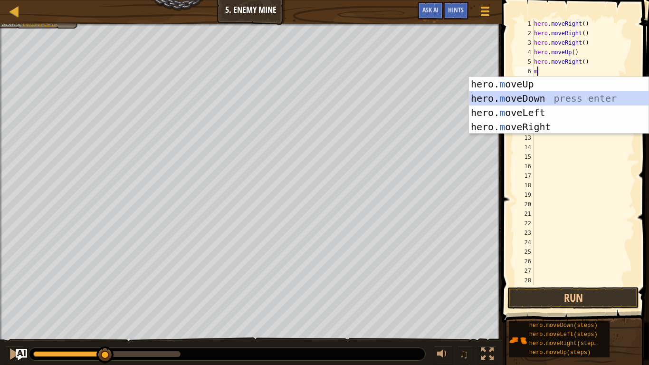
click at [523, 103] on div "hero. m oveUp press enter hero. m oveDown press enter hero. m oveLeft press ent…" at bounding box center [559, 120] width 180 height 86
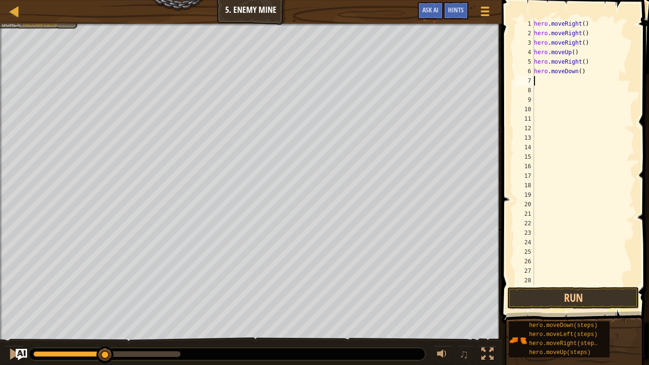
type textarea "m"
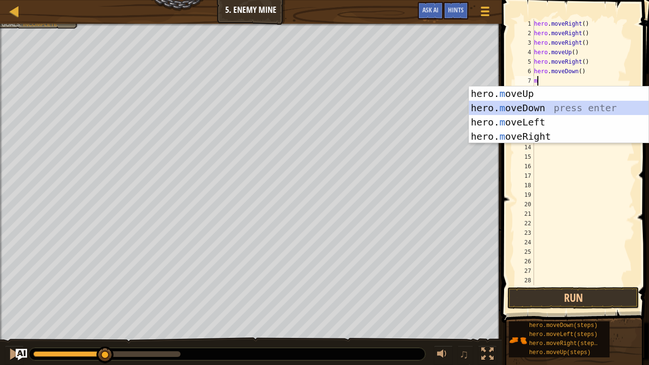
click at [537, 105] on div "hero. m oveUp press enter hero. m oveDown press enter hero. m oveLeft press ent…" at bounding box center [559, 129] width 180 height 86
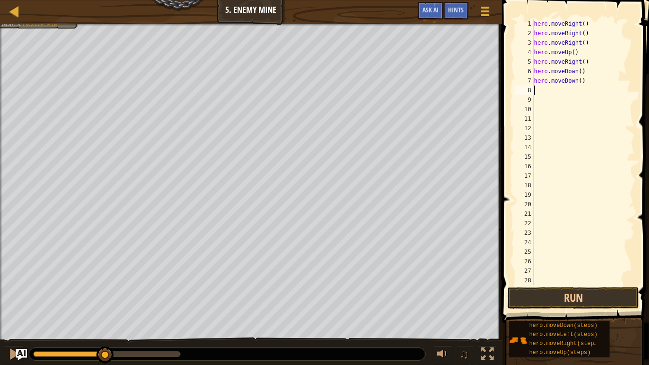
type textarea "m"
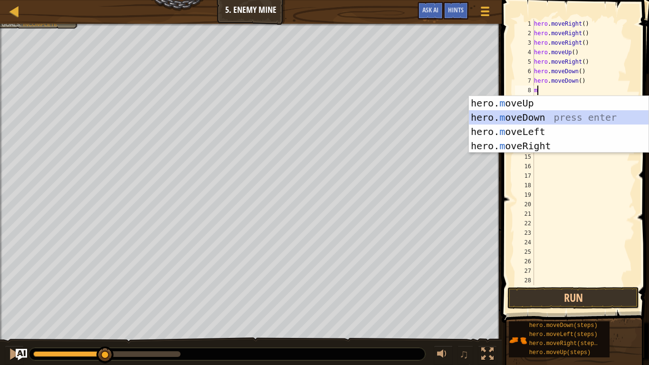
click at [537, 116] on div "hero. m oveUp press enter hero. m oveDown press enter hero. m oveLeft press ent…" at bounding box center [559, 139] width 180 height 86
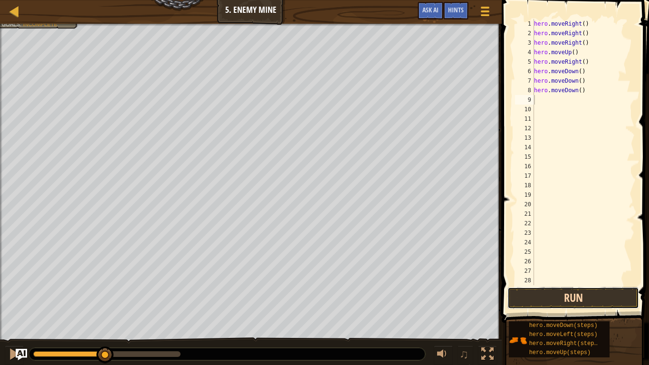
click at [542, 290] on button "Run" at bounding box center [574, 298] width 132 height 22
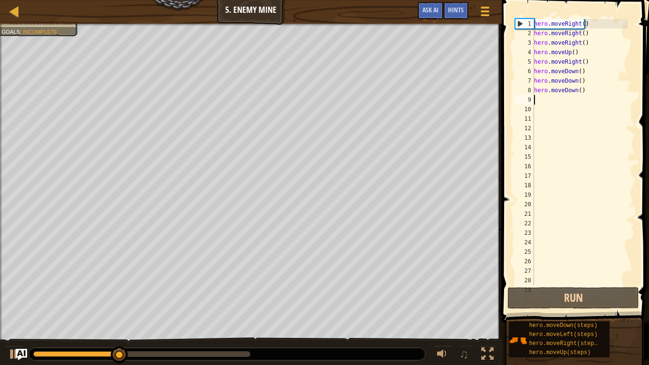
type textarea "m"
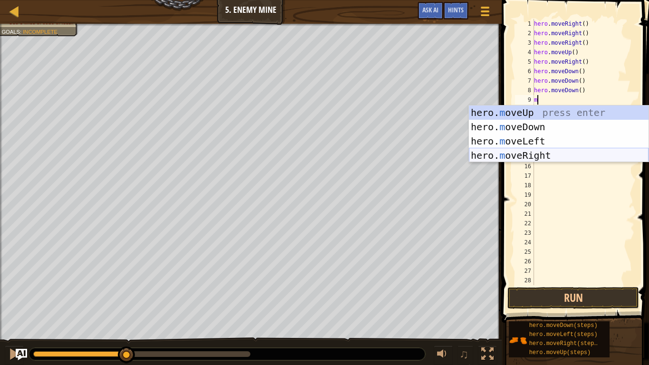
click at [525, 159] on div "hero. m oveUp press enter hero. m oveDown press enter hero. m oveLeft press ent…" at bounding box center [559, 148] width 180 height 86
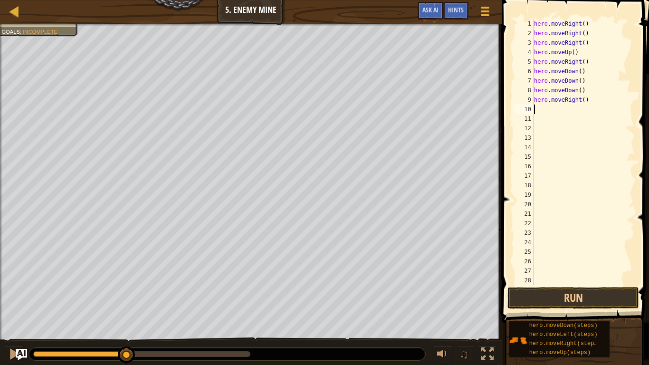
type textarea "m"
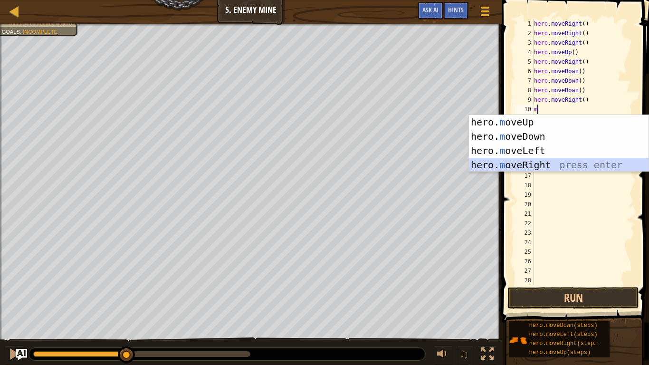
click at [528, 163] on div "hero. m oveUp press enter hero. m oveDown press enter hero. m oveLeft press ent…" at bounding box center [559, 158] width 180 height 86
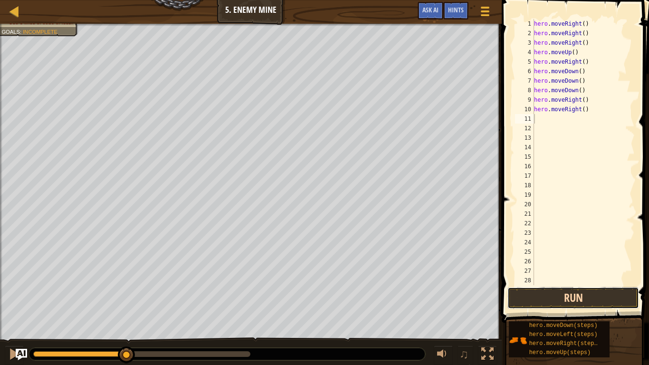
click at [551, 290] on button "Run" at bounding box center [574, 298] width 132 height 22
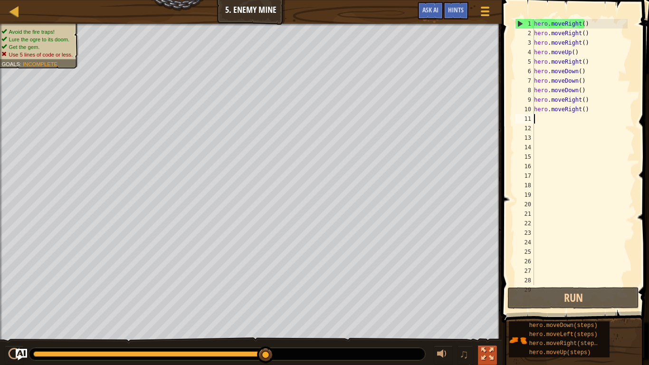
click at [485, 290] on button at bounding box center [487, 354] width 19 height 19
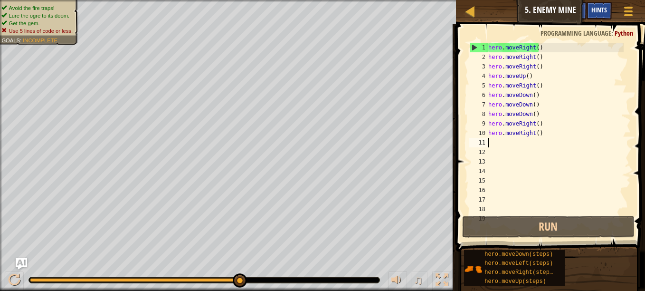
click at [596, 14] on span "Hints" at bounding box center [600, 9] width 16 height 9
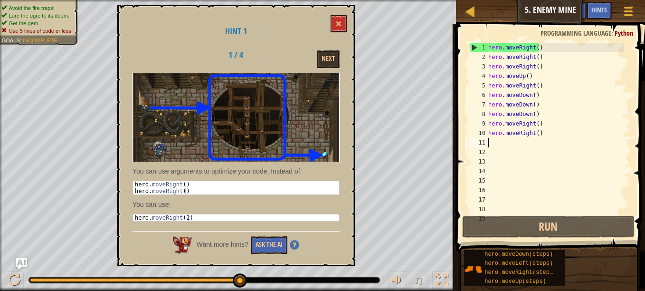
click at [587, 19] on div "Game Menu Done Hints Ask AI" at bounding box center [598, 13] width 84 height 22
click at [588, 18] on div "Hints" at bounding box center [599, 11] width 25 height 18
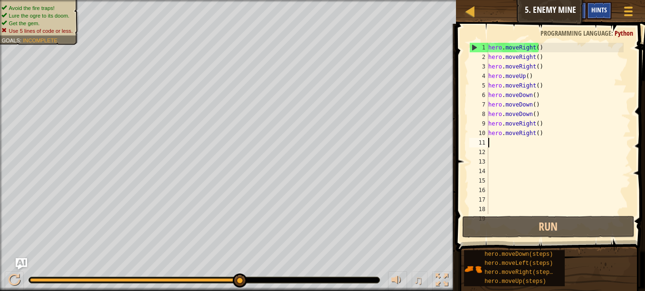
type textarea "m"
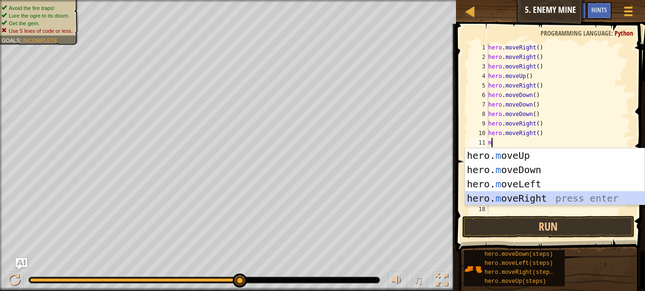
click at [522, 201] on div "hero. m oveUp press enter hero. m oveDown press enter hero. m oveLeft press ent…" at bounding box center [555, 191] width 180 height 86
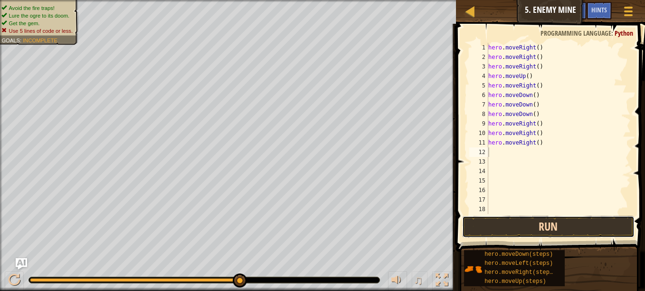
click at [530, 231] on button "Run" at bounding box center [548, 227] width 172 height 22
